Goal: Obtain resource: Obtain resource

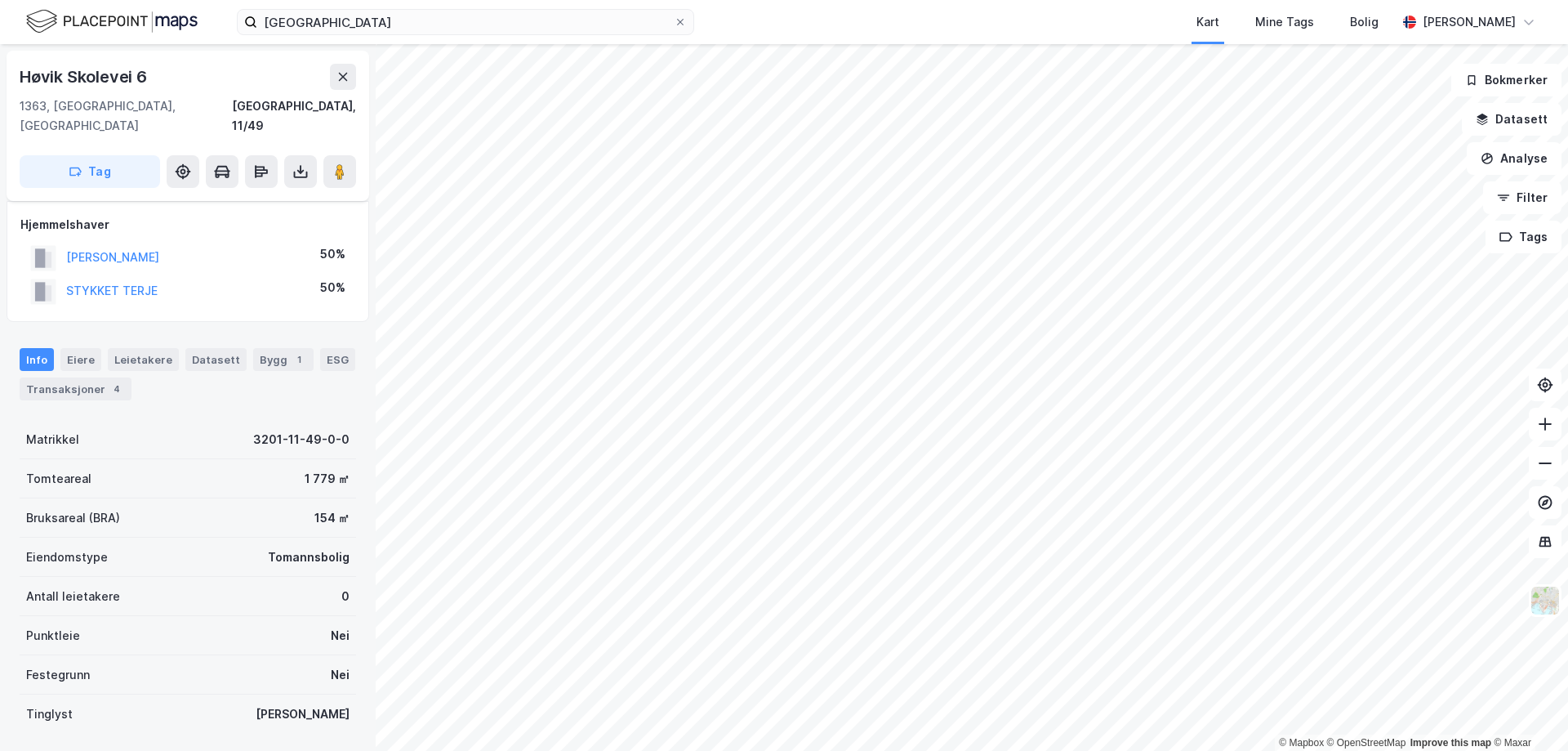
scroll to position [53, 0]
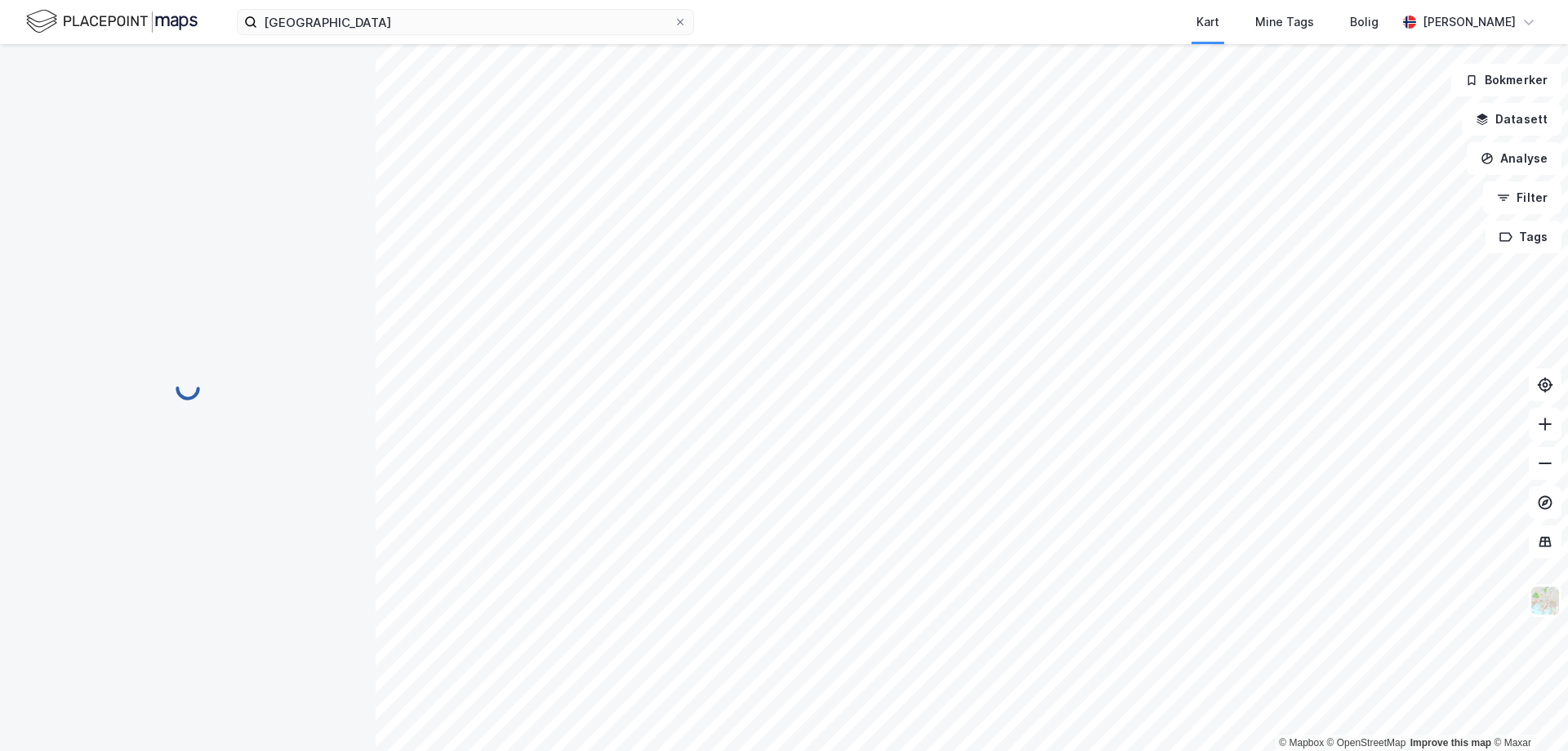
scroll to position [53, 0]
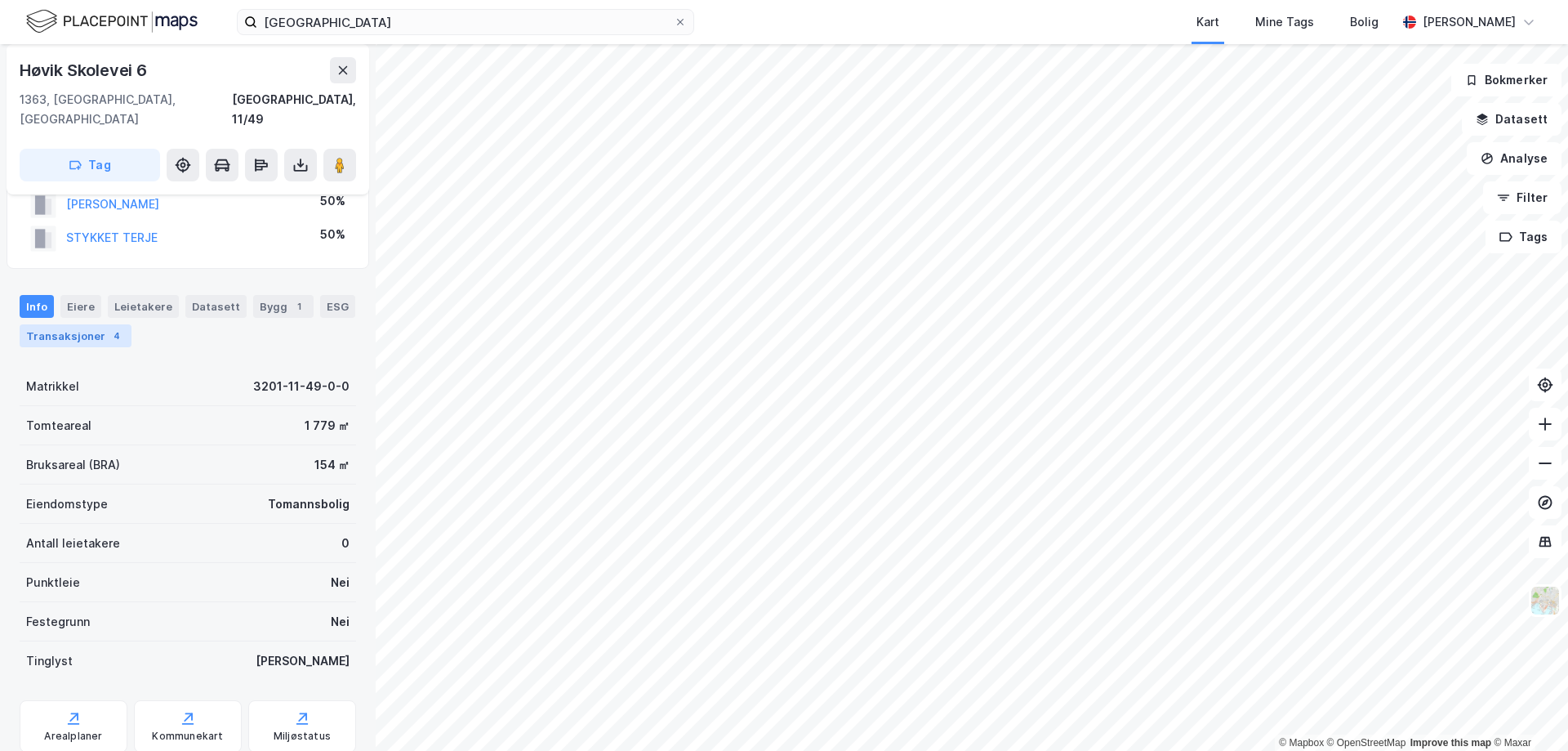
click at [59, 325] on div "Transaksjoner 4" at bounding box center [75, 336] width 112 height 23
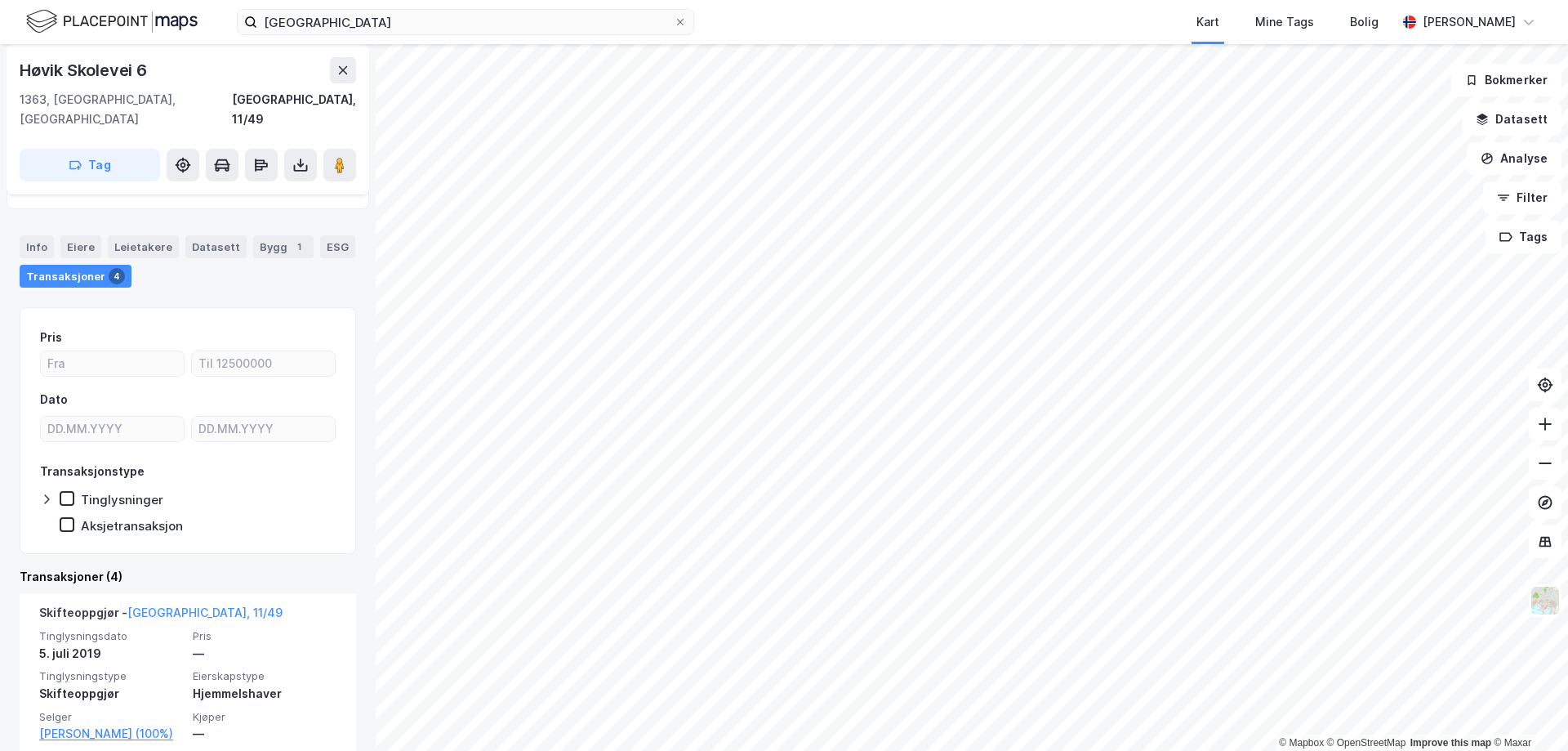
scroll to position [409, 0]
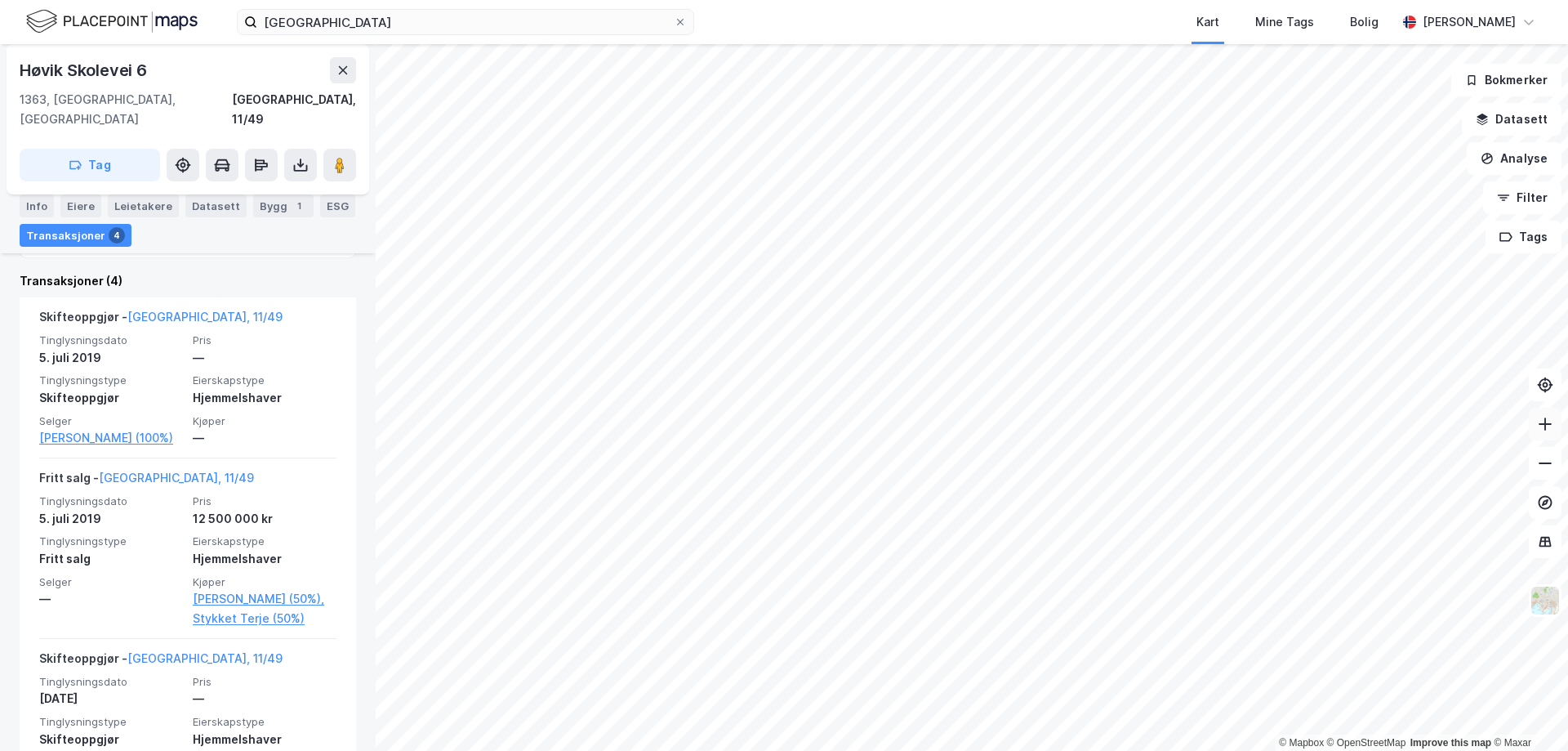
click at [1554, 434] on button at bounding box center [1545, 424] width 33 height 33
click at [1547, 465] on icon at bounding box center [1544, 463] width 16 height 16
click at [1527, 192] on button "Filter" at bounding box center [1522, 197] width 79 height 33
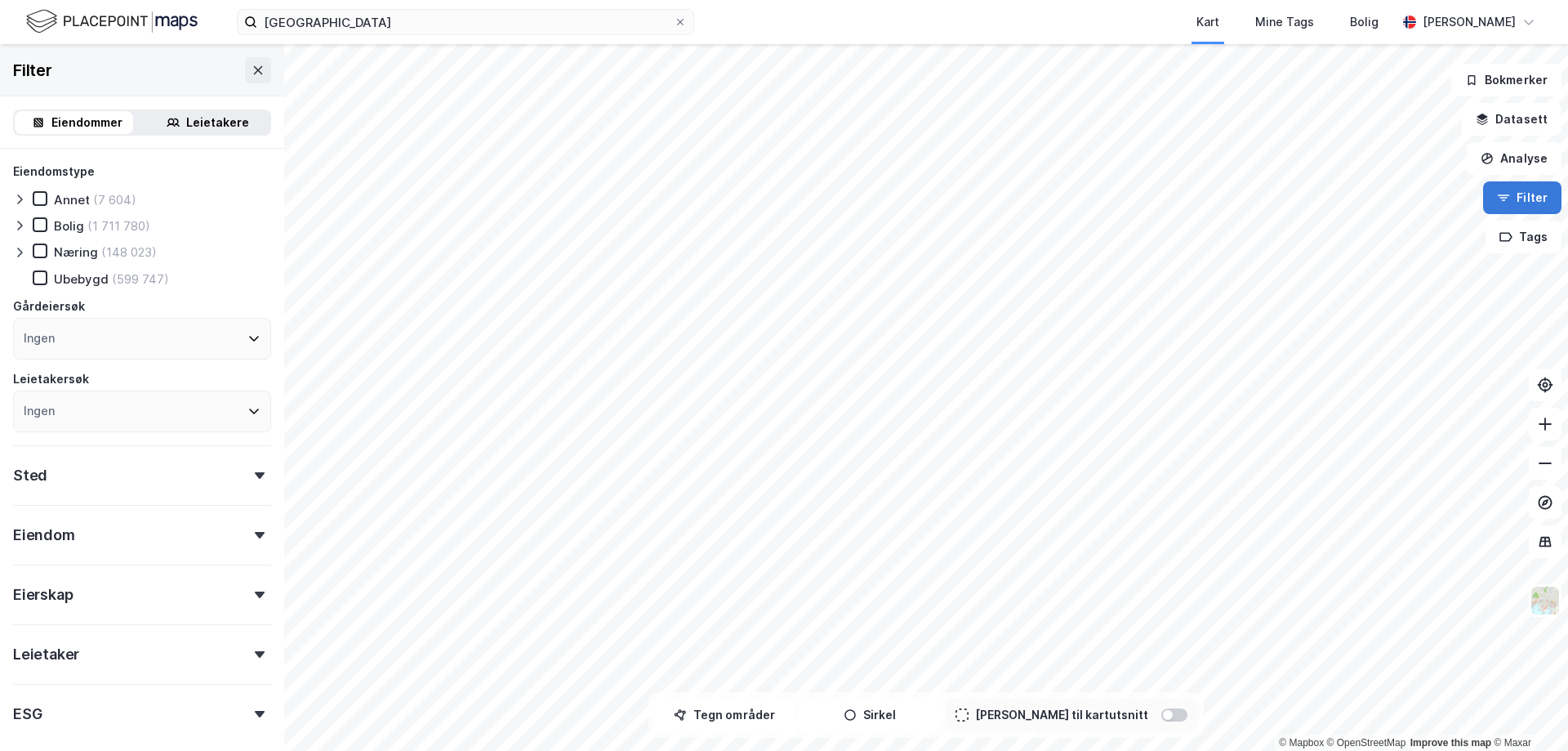
click at [1527, 192] on button "Filter" at bounding box center [1522, 197] width 79 height 33
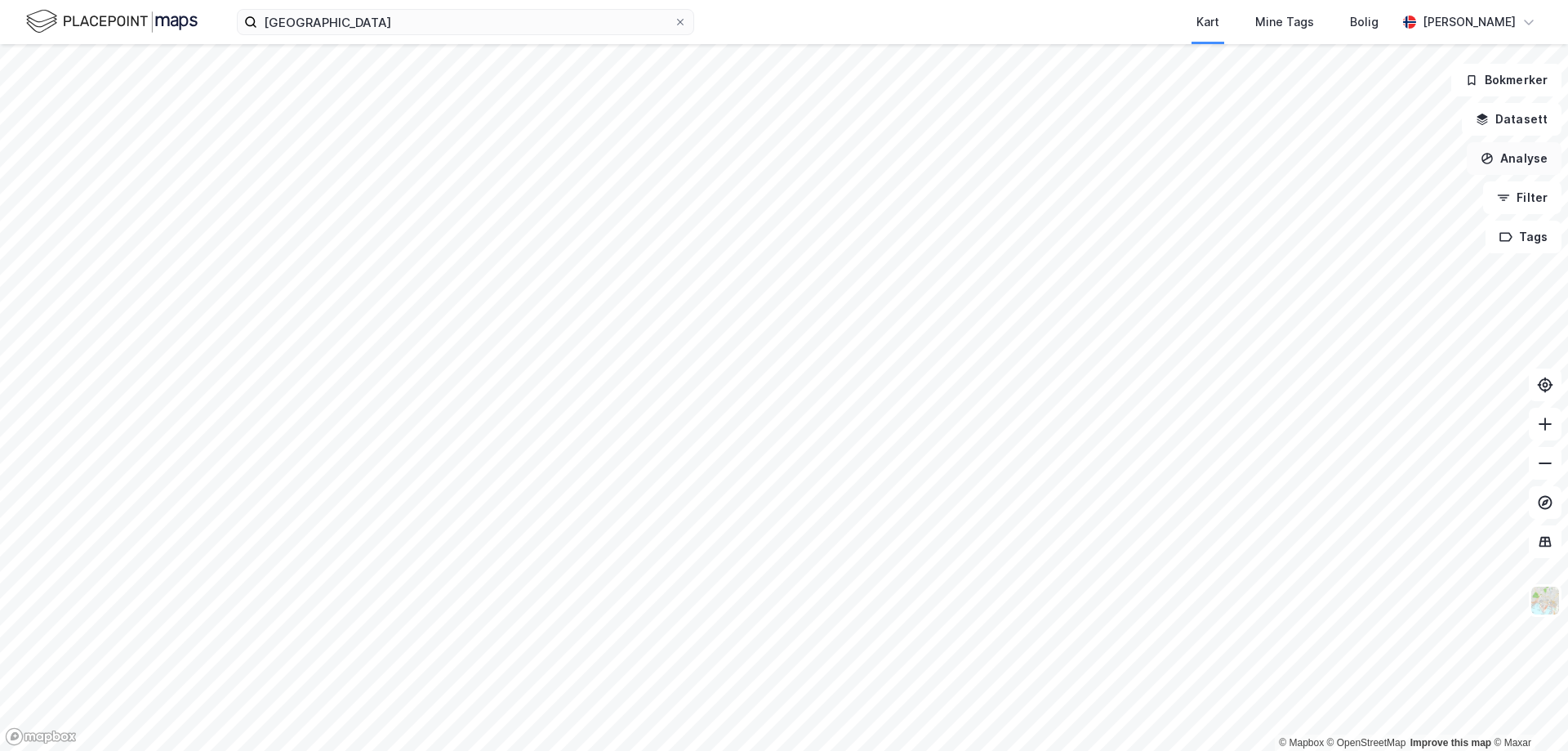
click at [1525, 172] on button "Analyse" at bounding box center [1514, 159] width 95 height 33
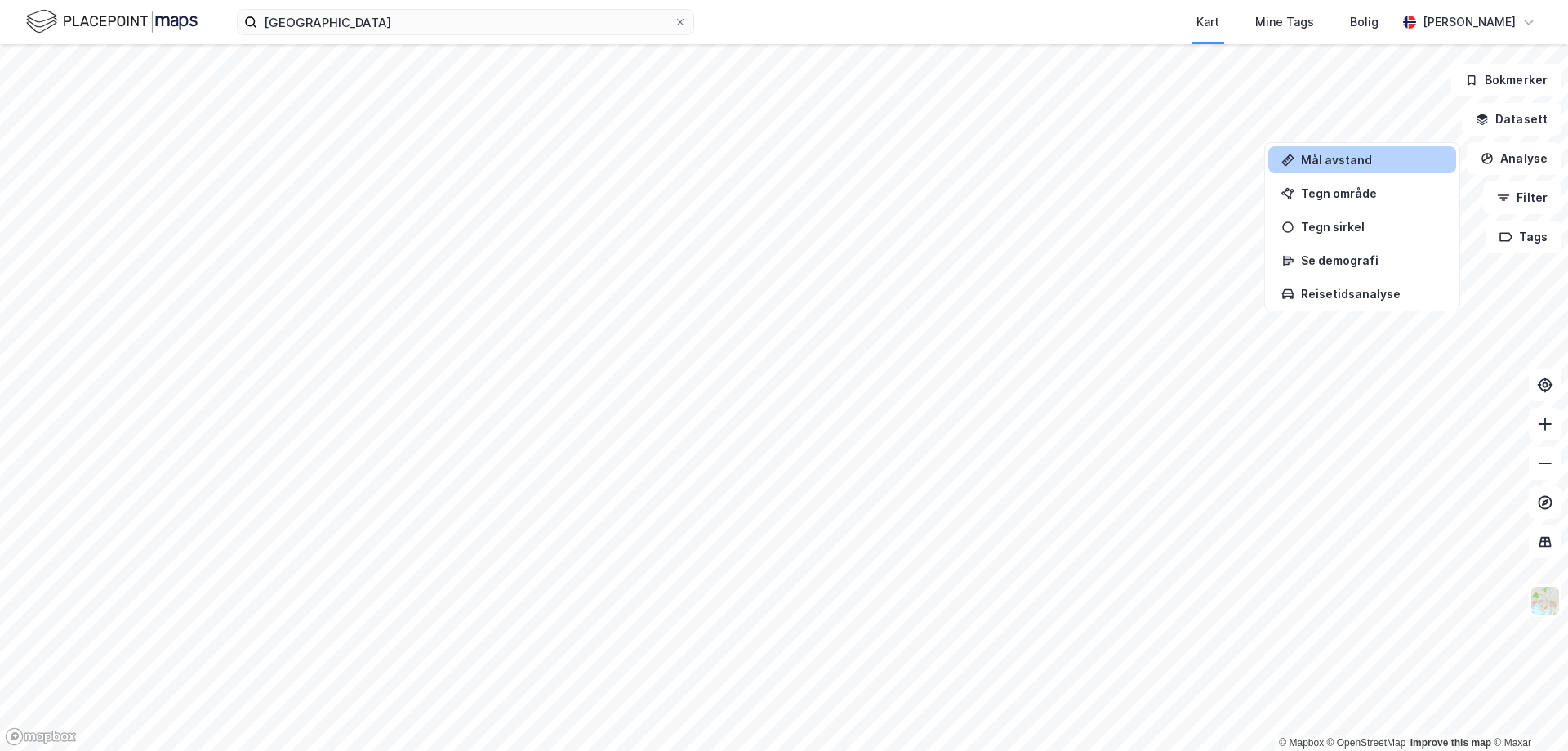
click at [1344, 166] on div "Mål avstand" at bounding box center [1372, 159] width 142 height 14
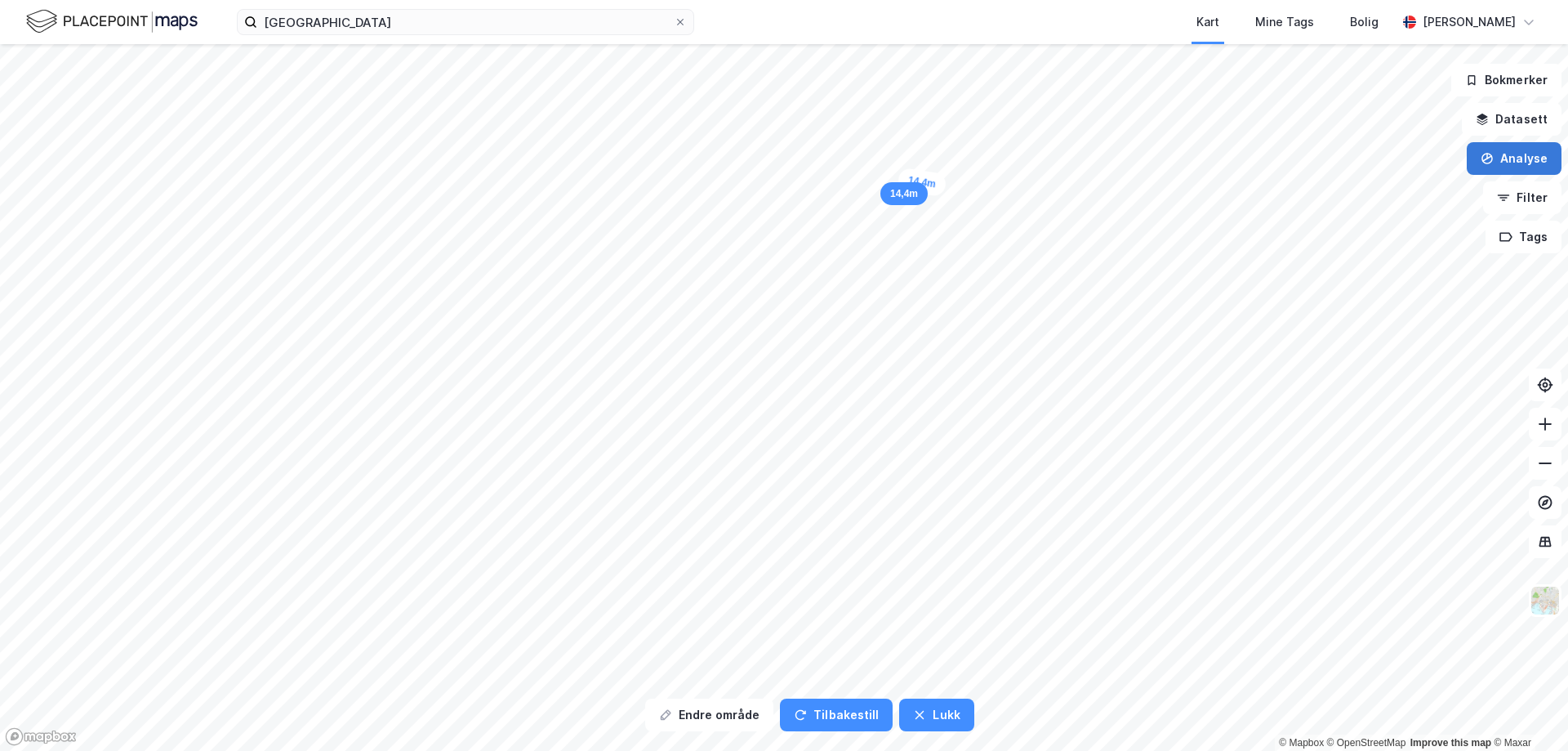
click at [1504, 161] on button "Analyse" at bounding box center [1514, 159] width 95 height 33
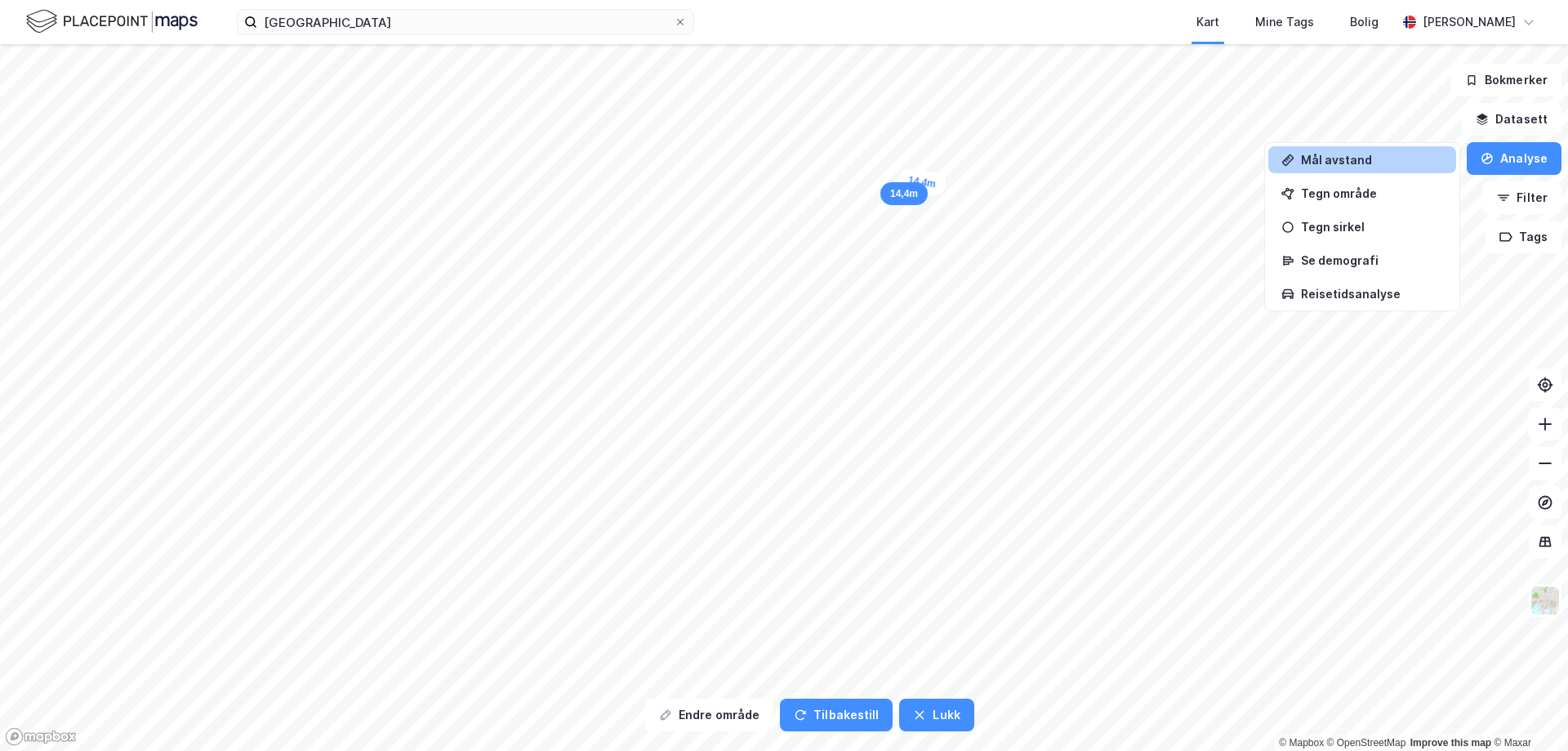
click at [1355, 170] on div "Mål avstand" at bounding box center [1362, 160] width 188 height 27
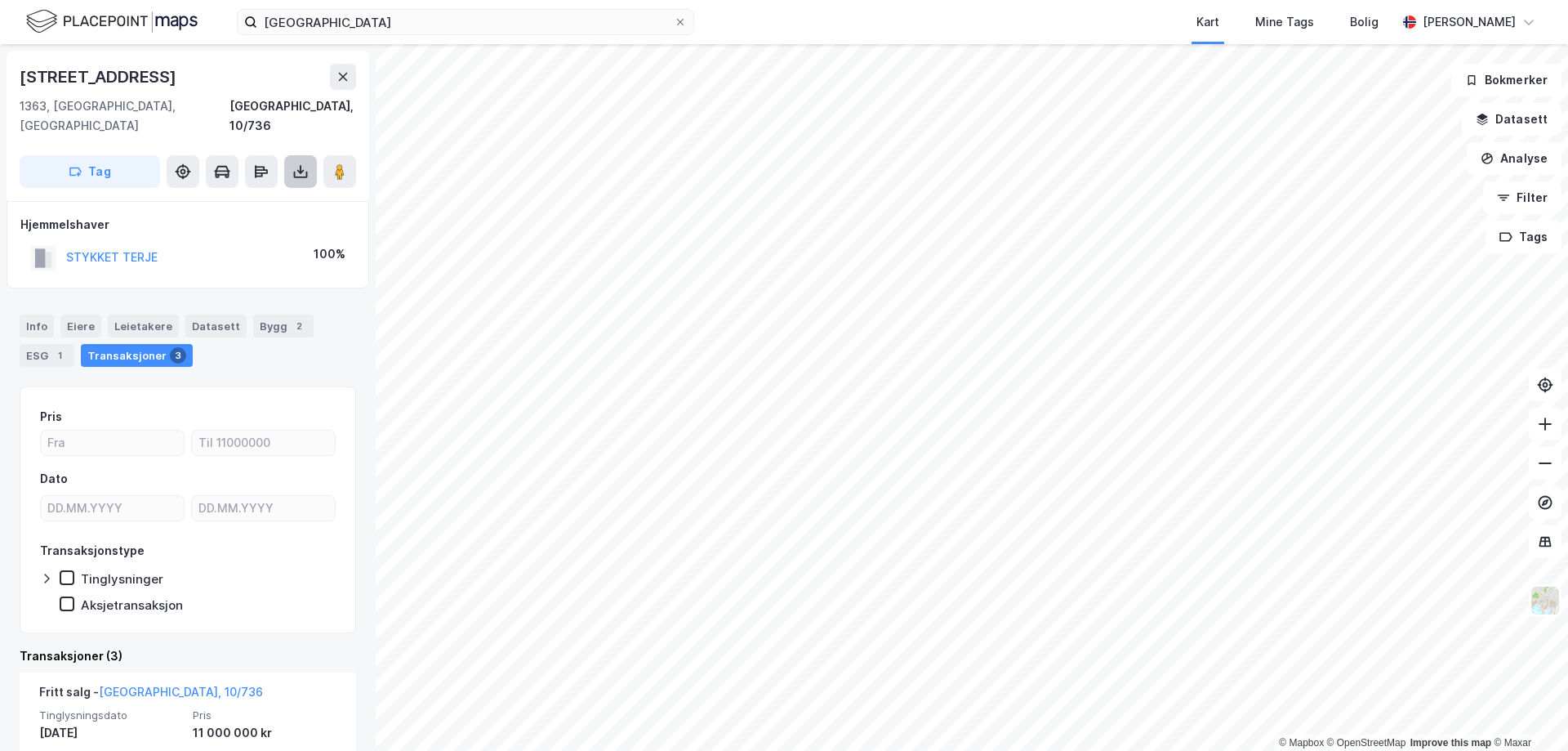
click at [301, 165] on icon at bounding box center [301, 170] width 2 height 9
click at [244, 197] on div "Last ned grunnbok" at bounding box center [219, 203] width 95 height 13
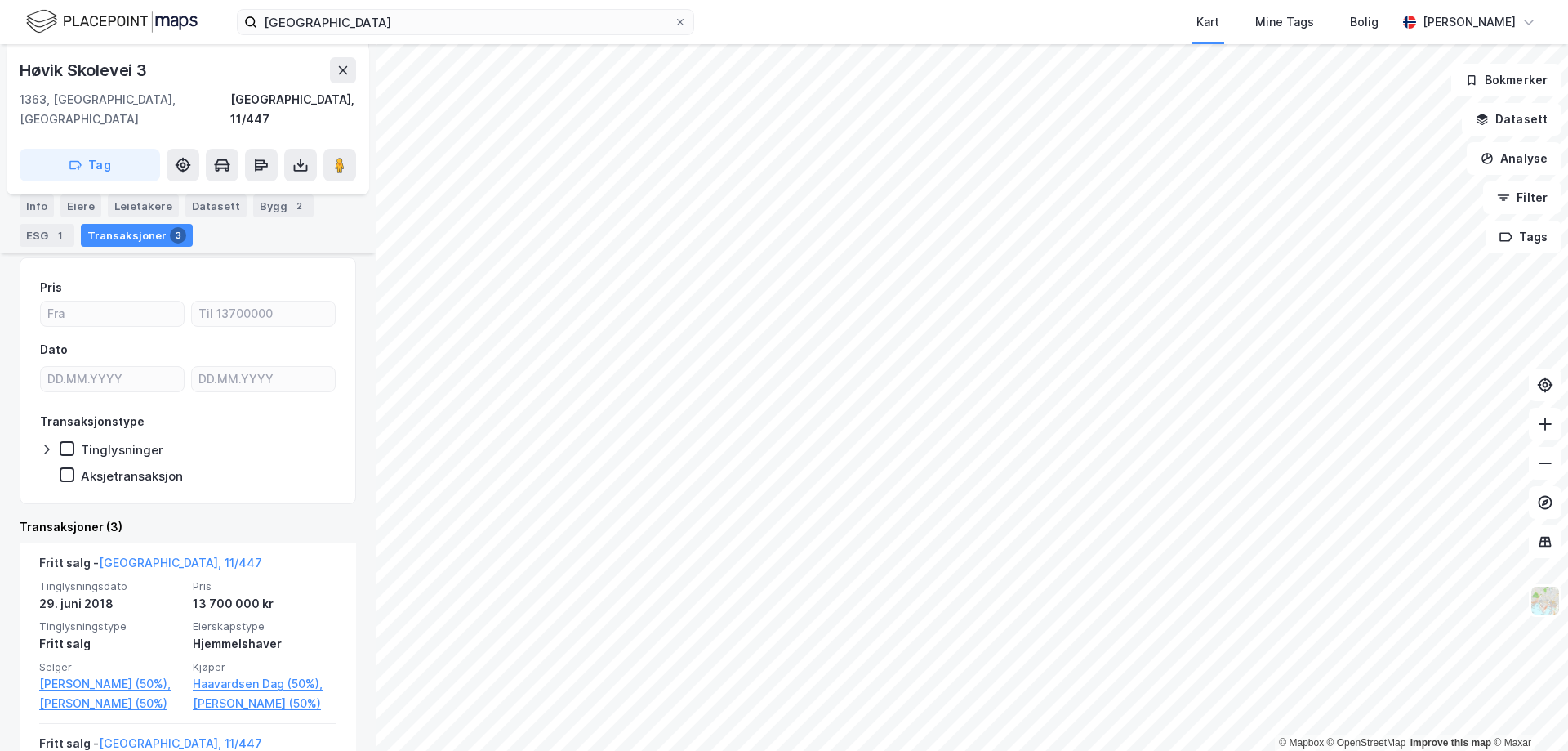
scroll to position [164, 0]
